Goal: Use online tool/utility

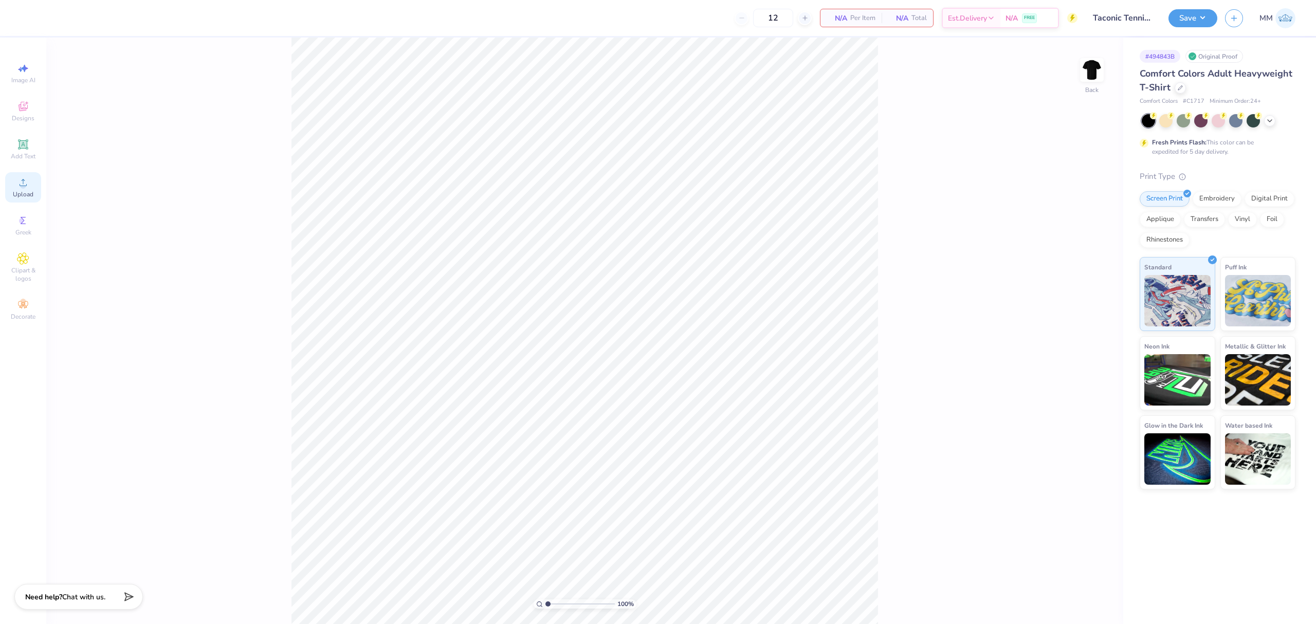
click at [33, 182] on div "Upload" at bounding box center [23, 187] width 36 height 30
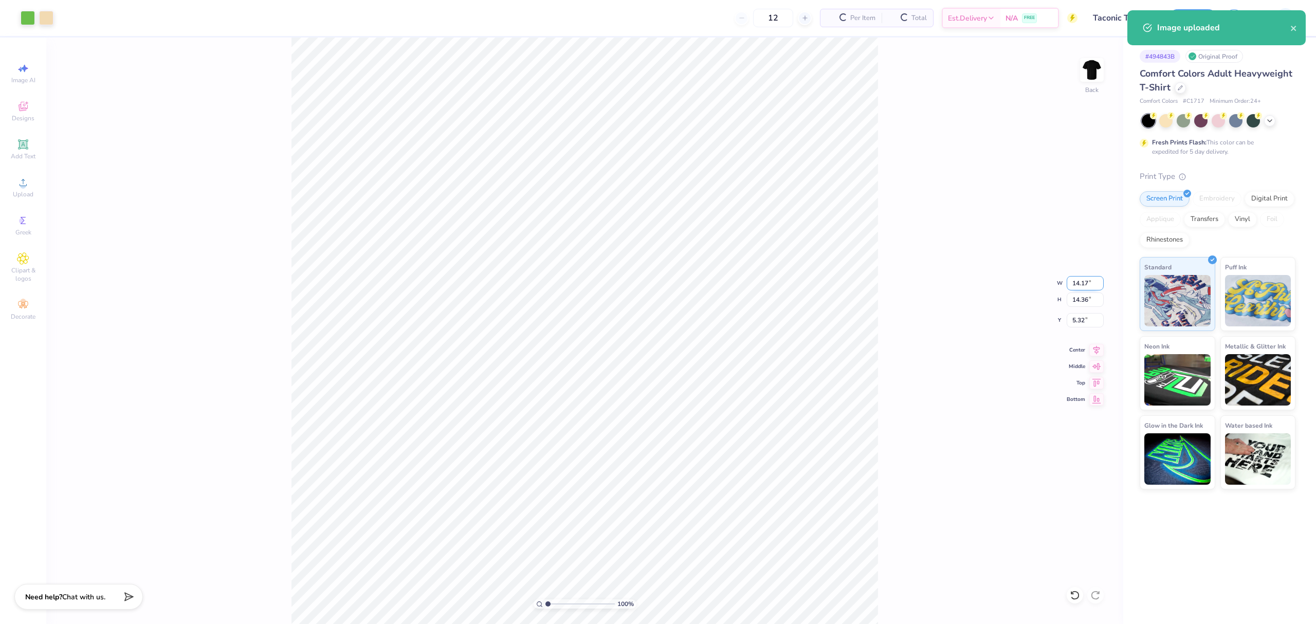
click at [1073, 277] on input "14.17" at bounding box center [1085, 283] width 37 height 14
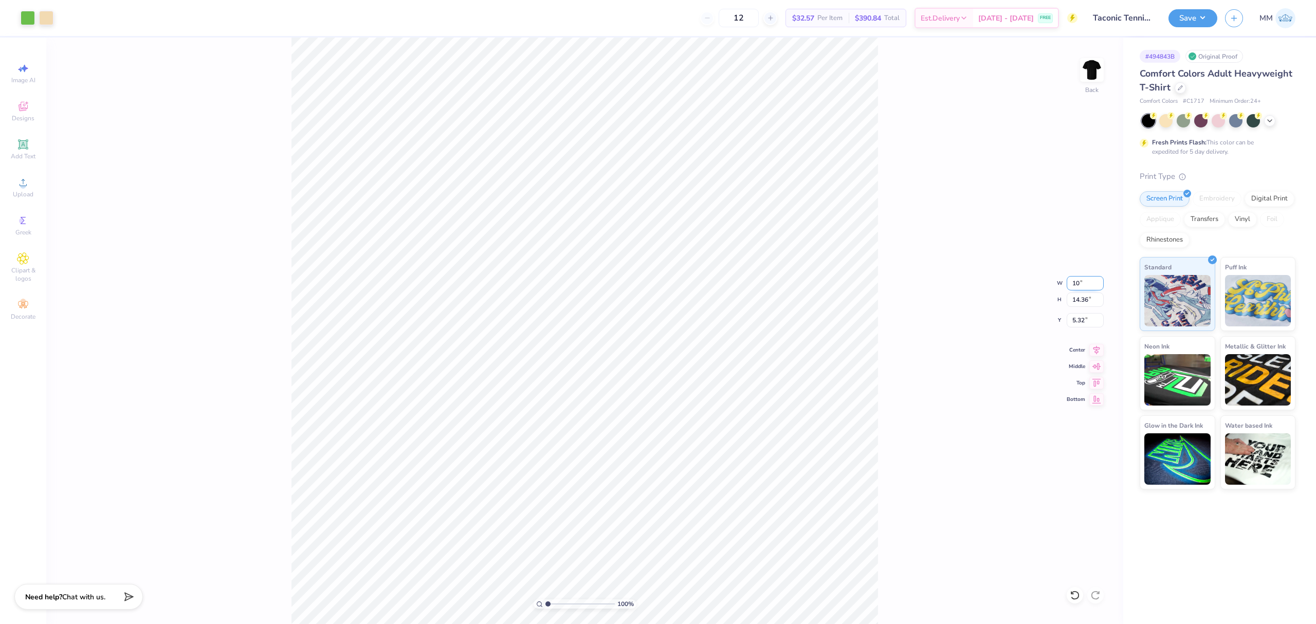
type input "10.00"
type input "10.13"
type input "7.44"
click at [1062, 313] on div "100 % Back W 10.00 10.00 " H 10.13 10.13 " Y 7.44 7.44 " Center Middle Top Bott…" at bounding box center [584, 331] width 1077 height 587
click at [1073, 323] on input "7.44" at bounding box center [1085, 320] width 37 height 14
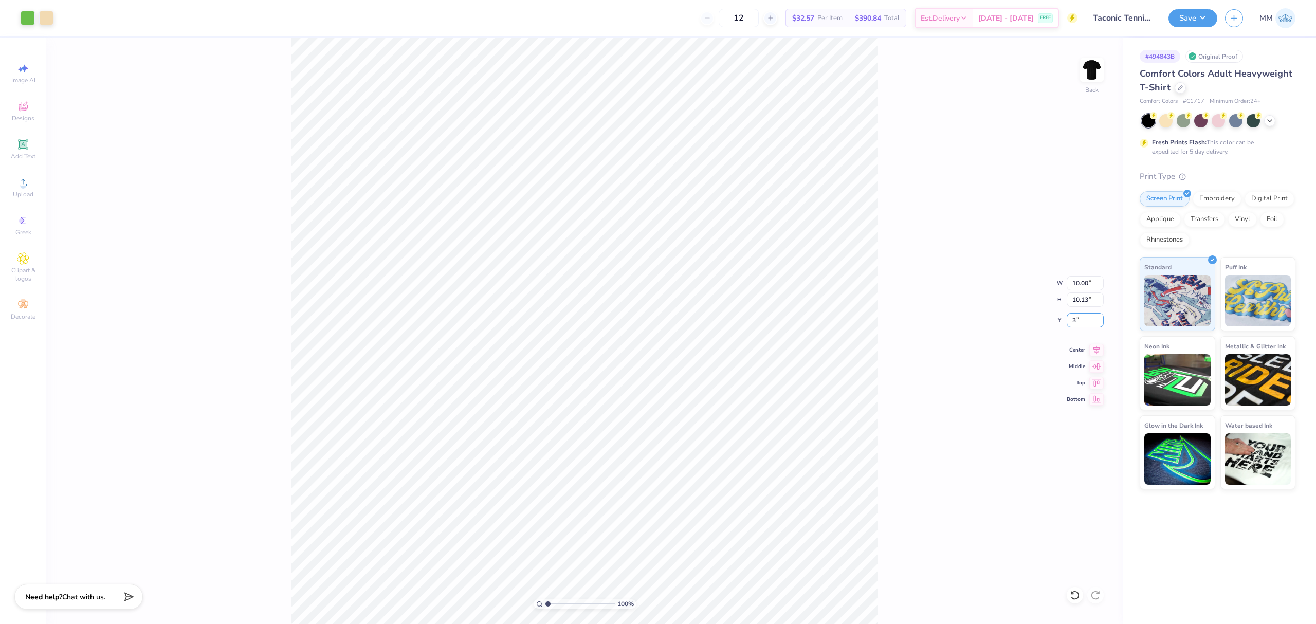
type input "3.00"
click at [19, 154] on span "Add Text" at bounding box center [23, 156] width 25 height 8
type input "5.59"
type input "1.62"
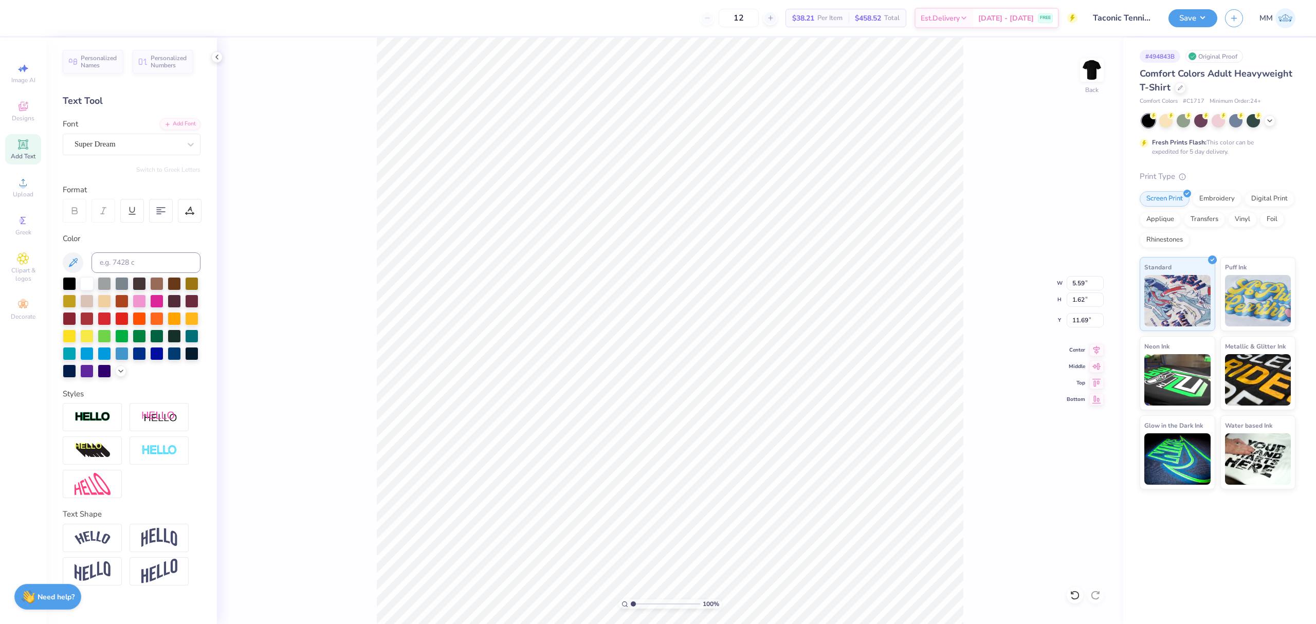
type input "15.63"
click at [191, 121] on div "Add Font" at bounding box center [180, 123] width 41 height 12
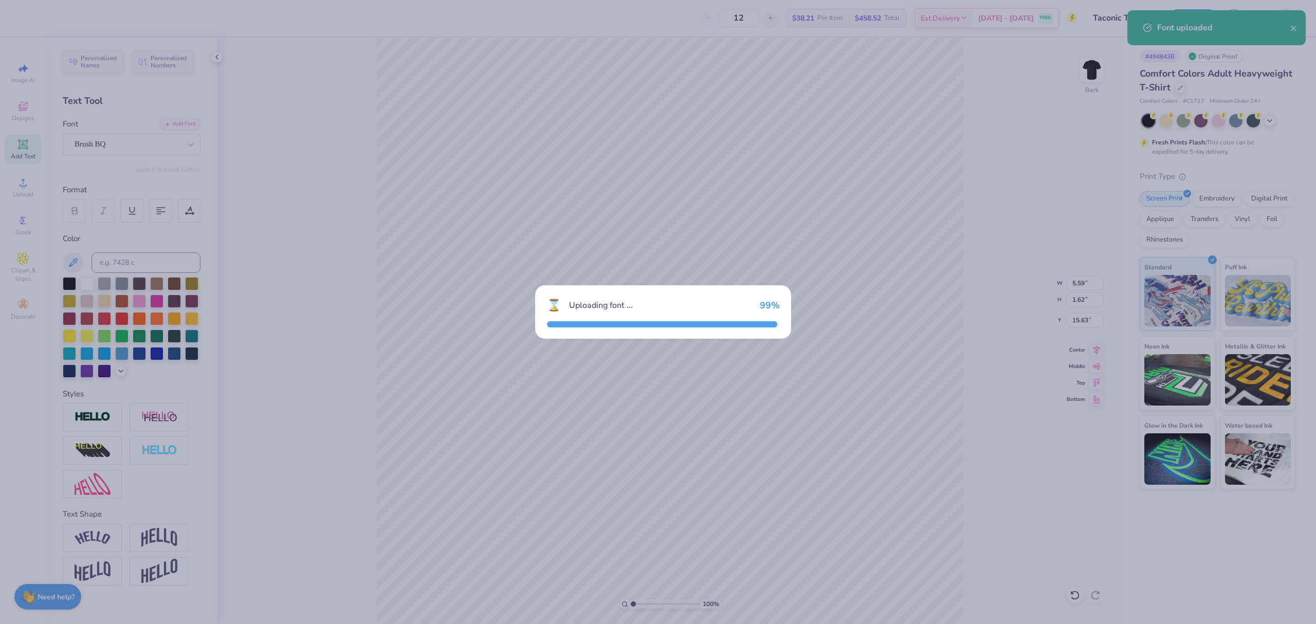
type input "6.06"
type input "1.85"
type input "15.51"
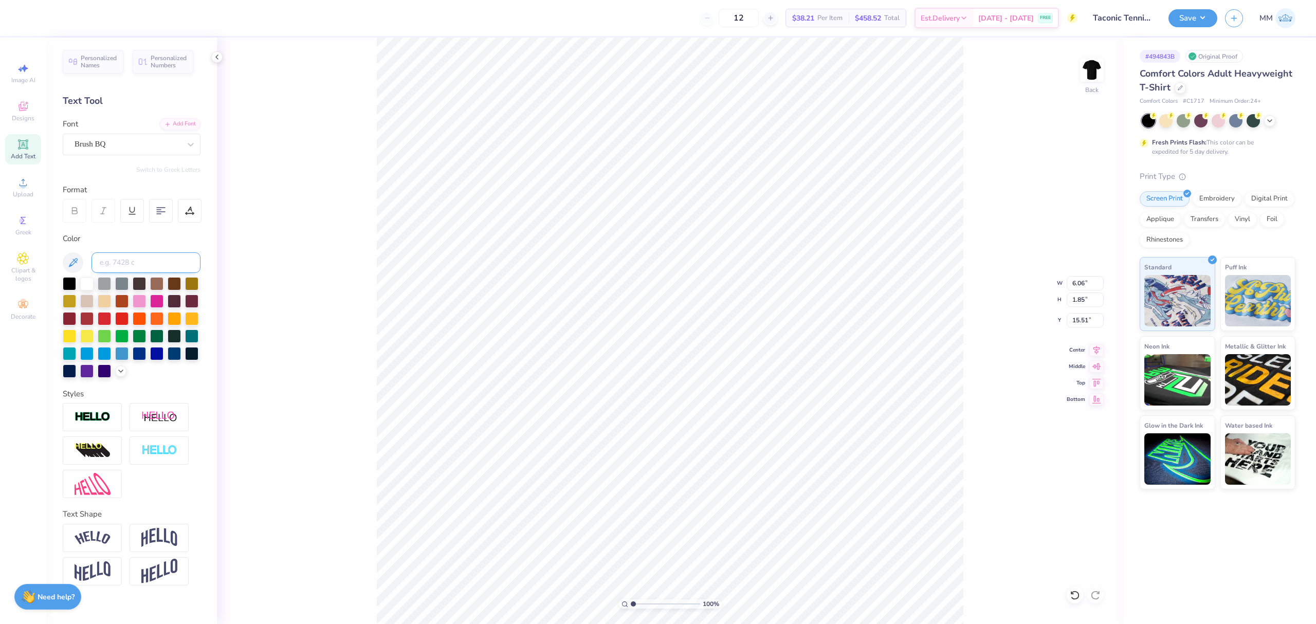
click at [120, 265] on input at bounding box center [146, 262] width 109 height 21
type input "7506"
type textarea "2025"
type input "2.92"
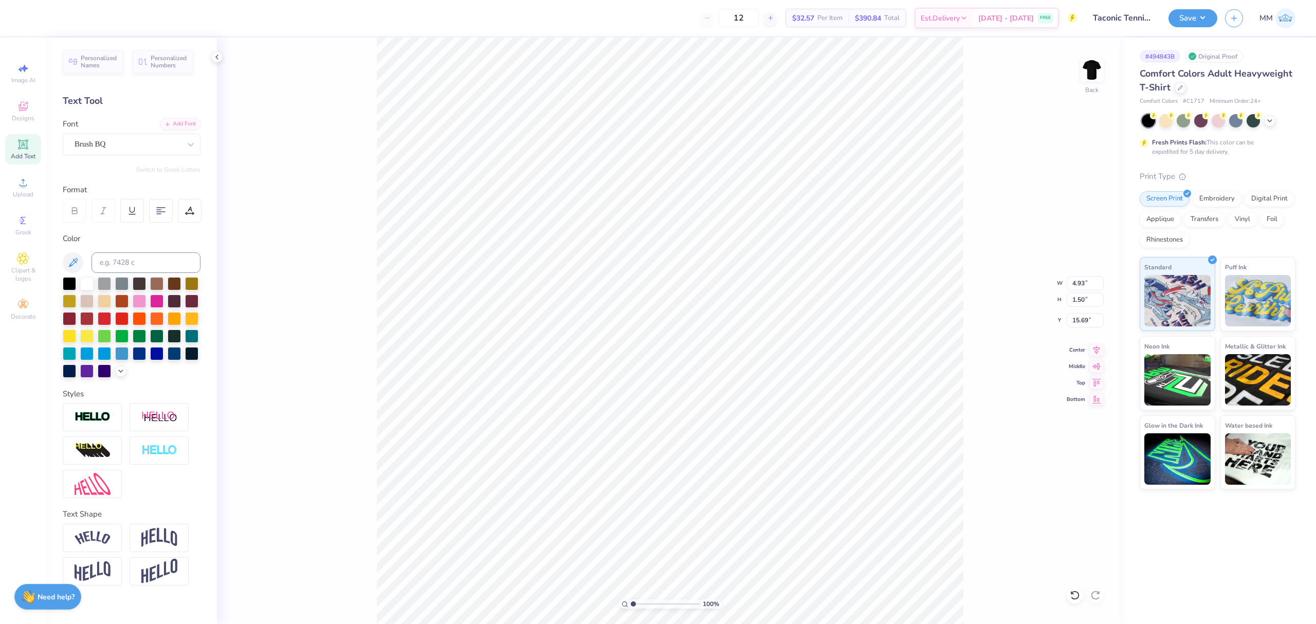
type input "0.89"
type input "10.11"
drag, startPoint x: 644, startPoint y: 604, endPoint x: 657, endPoint y: 604, distance: 12.9
click at [657, 604] on input "range" at bounding box center [665, 604] width 69 height 9
drag, startPoint x: 655, startPoint y: 606, endPoint x: 646, endPoint y: 605, distance: 9.3
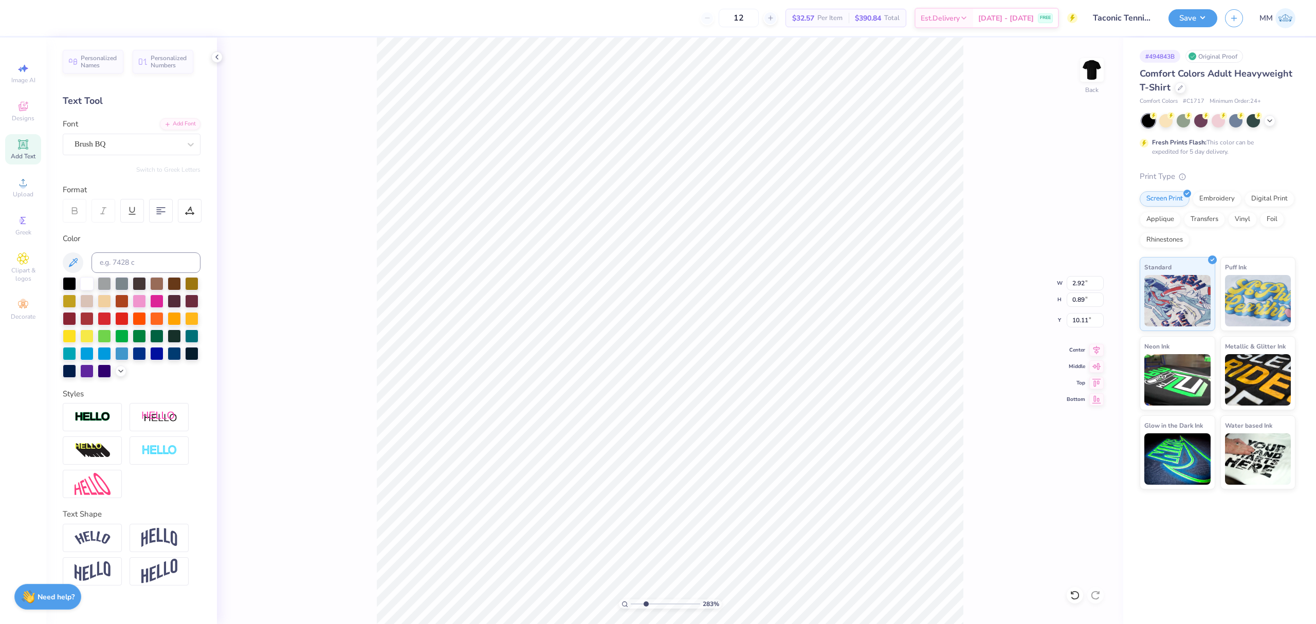
type input "2.83"
click at [646, 605] on input "range" at bounding box center [665, 604] width 69 height 9
type input "2.91"
type input "10.10"
drag, startPoint x: 644, startPoint y: 603, endPoint x: 522, endPoint y: 605, distance: 121.9
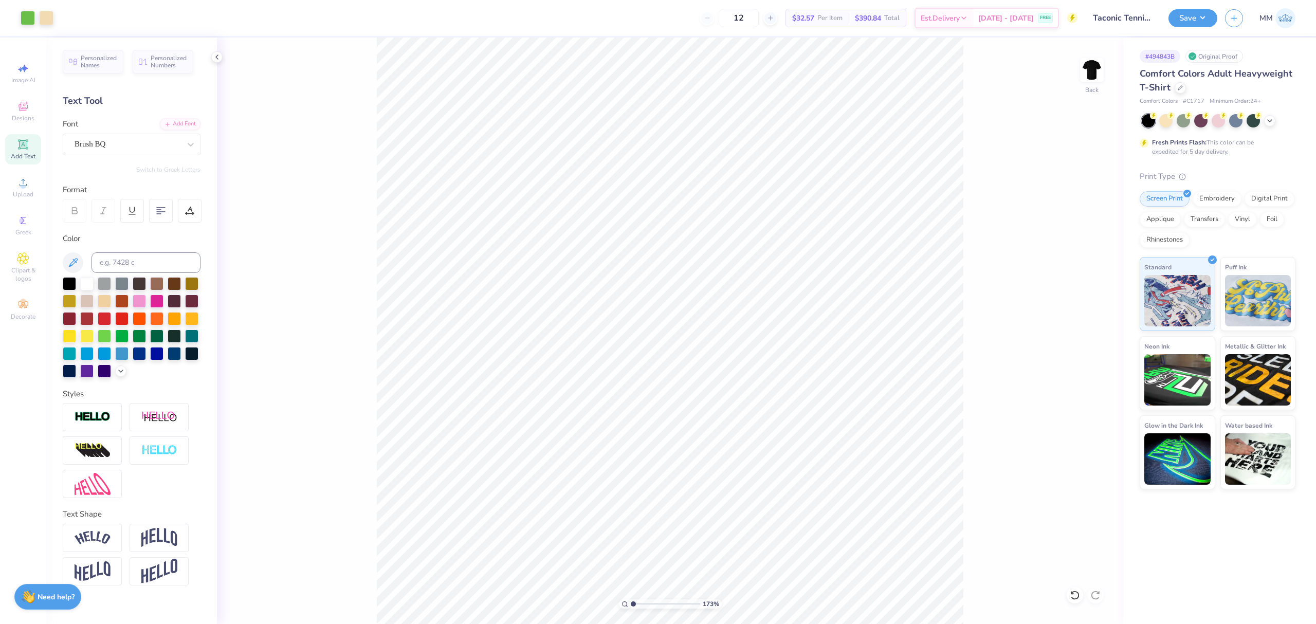
type input "1"
click at [631, 605] on input "range" at bounding box center [665, 604] width 69 height 9
click at [1084, 317] on input "3.00" at bounding box center [1085, 320] width 37 height 14
click at [1085, 319] on input "3" at bounding box center [1085, 320] width 37 height 14
type input "2.00"
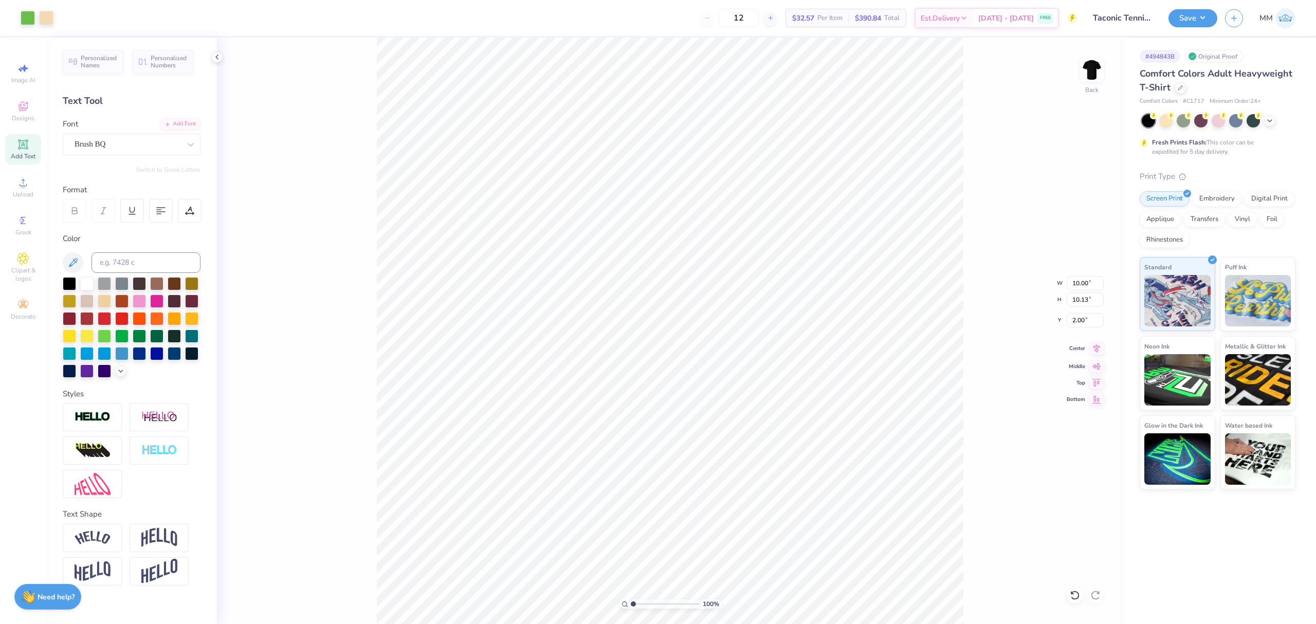
click at [1095, 350] on icon at bounding box center [1097, 348] width 14 height 12
click at [1195, 13] on button "Save" at bounding box center [1193, 17] width 49 height 18
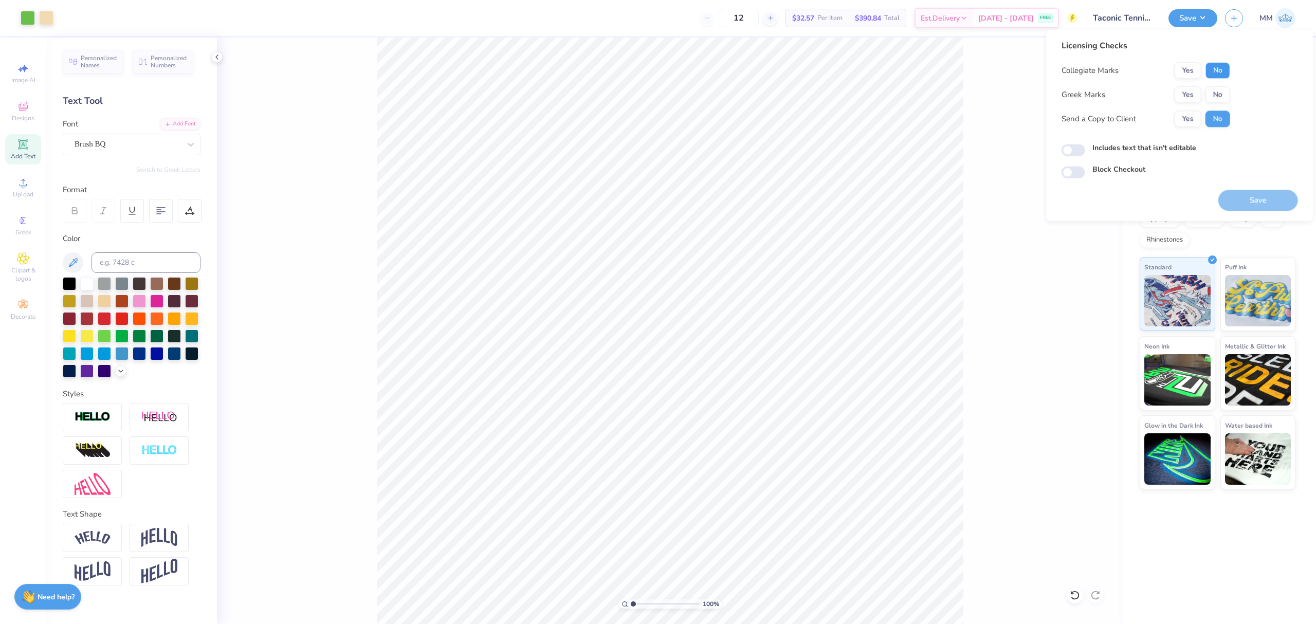
click at [1215, 73] on button "No" at bounding box center [1218, 70] width 25 height 16
click at [1219, 87] on button "No" at bounding box center [1218, 94] width 25 height 16
click at [1121, 149] on label "Includes text that isn't editable" at bounding box center [1145, 147] width 104 height 11
click at [1086, 149] on input "Includes text that isn't editable" at bounding box center [1074, 150] width 24 height 12
checkbox input "true"
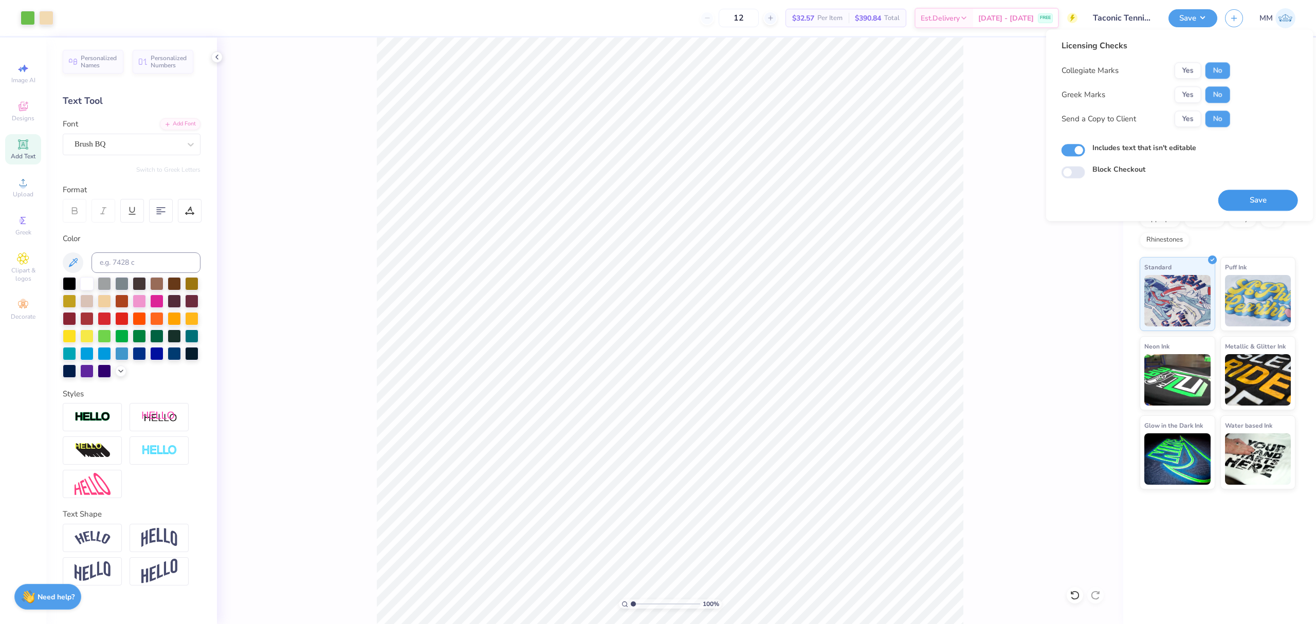
click at [1244, 198] on button "Save" at bounding box center [1259, 200] width 80 height 21
